Goal: Task Accomplishment & Management: Manage account settings

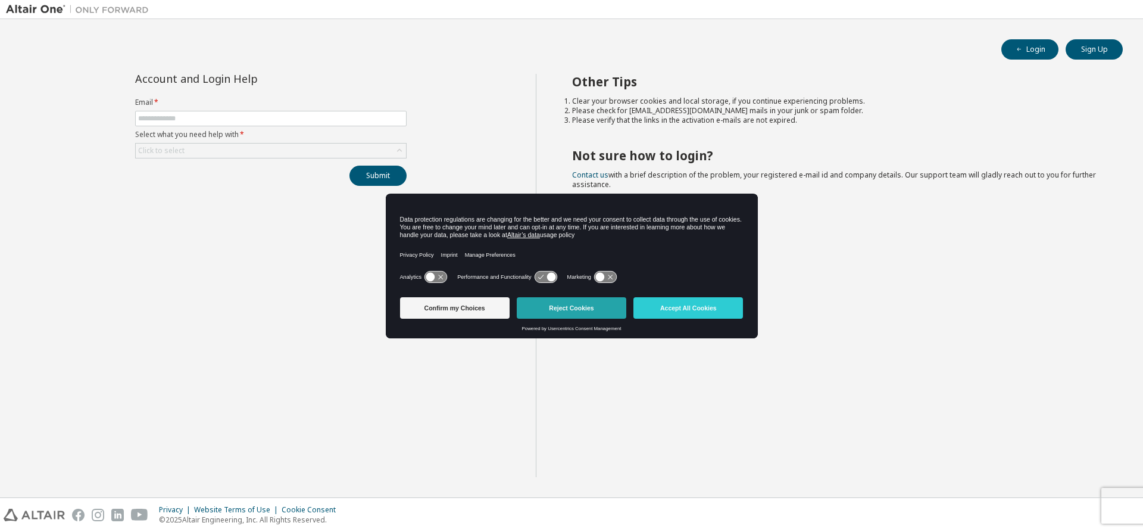
click at [574, 309] on button "Reject Cookies" at bounding box center [572, 307] width 110 height 21
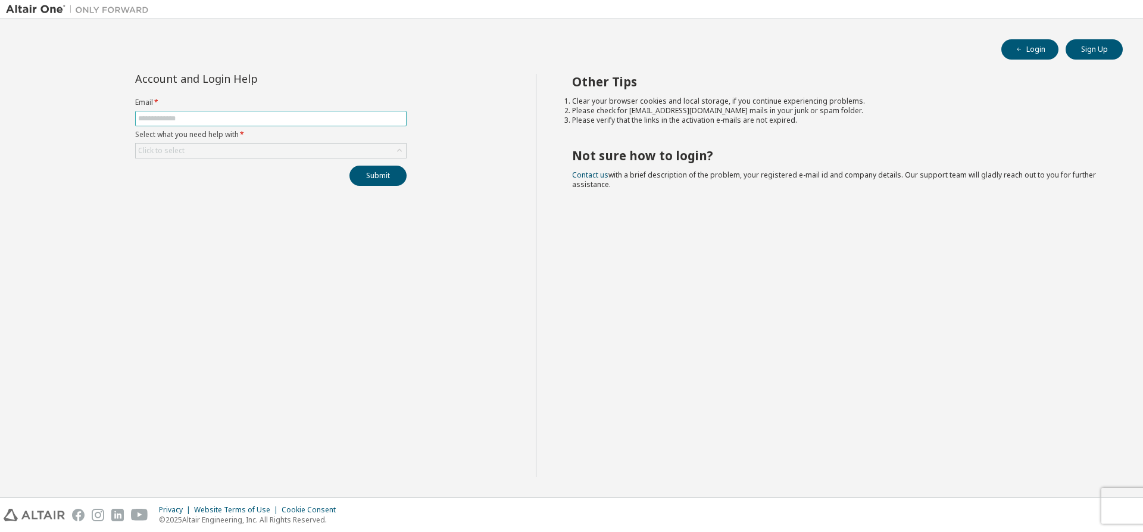
click at [169, 116] on input "text" at bounding box center [271, 119] width 266 height 10
type input "**********"
click at [208, 149] on div "Click to select" at bounding box center [271, 151] width 270 height 14
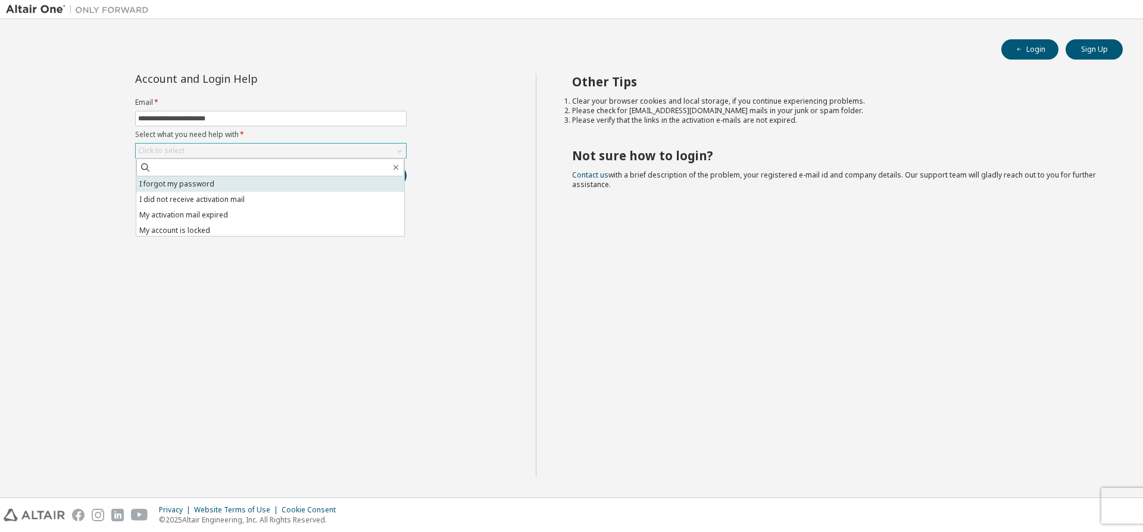
click at [187, 185] on li "I forgot my password" at bounding box center [270, 183] width 268 height 15
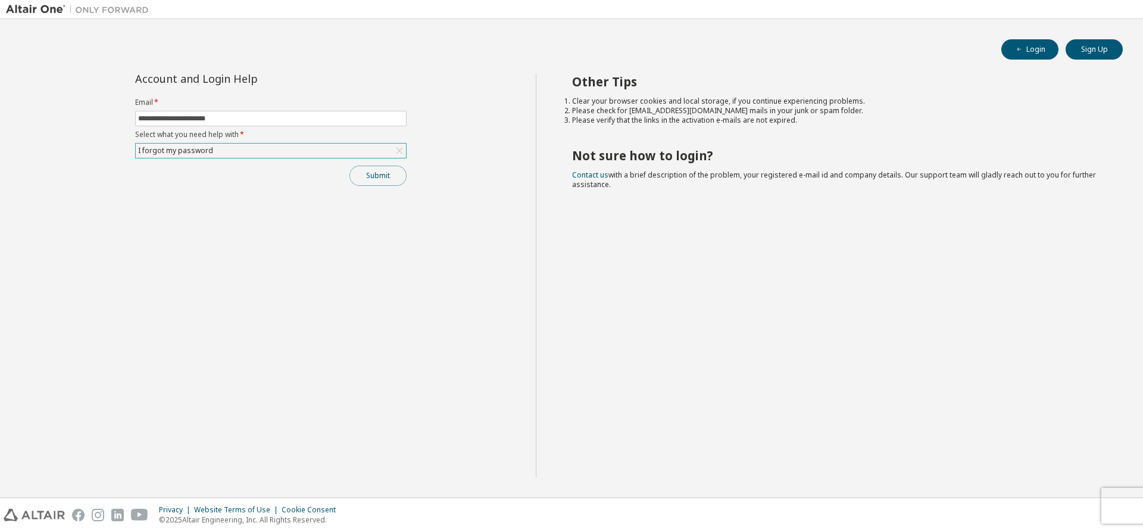
click at [372, 173] on button "Submit" at bounding box center [378, 176] width 57 height 20
click at [366, 176] on button "Submit" at bounding box center [378, 176] width 57 height 20
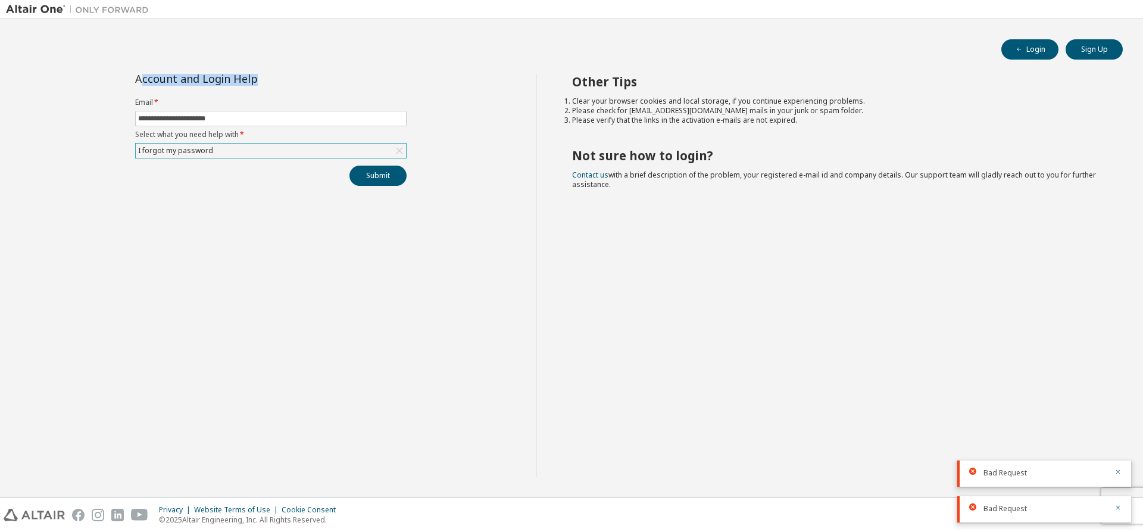
drag, startPoint x: 139, startPoint y: 82, endPoint x: 272, endPoint y: 80, distance: 133.4
click at [272, 80] on div "Account and Login Help" at bounding box center [243, 79] width 217 height 10
